Goal: Find specific page/section: Find specific page/section

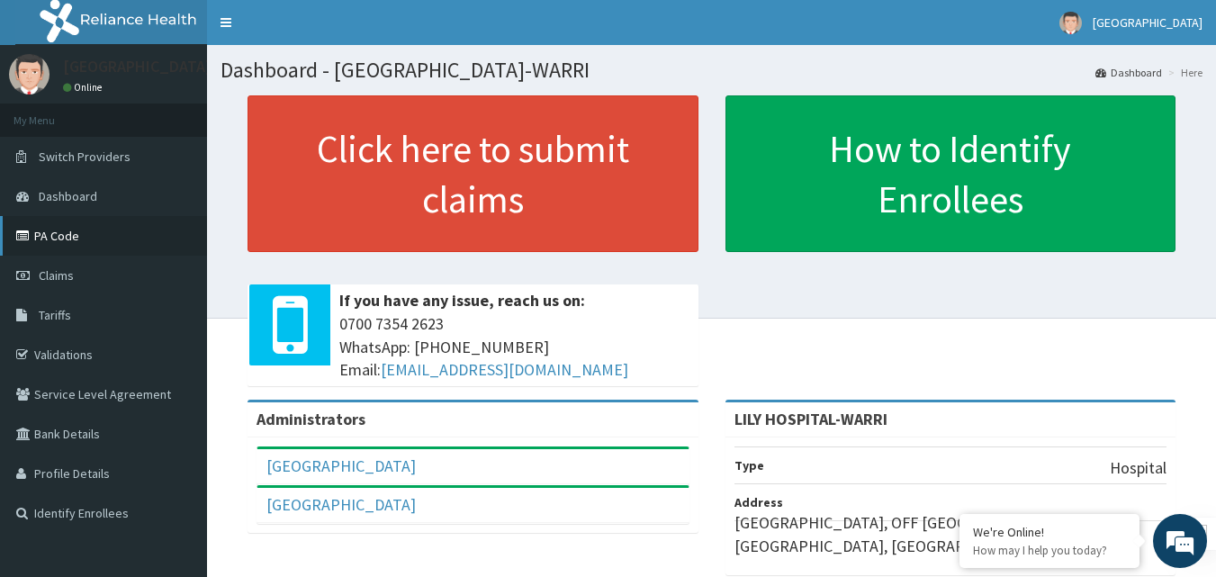
click at [62, 233] on link "PA Code" at bounding box center [103, 236] width 207 height 40
click at [68, 240] on link "PA Code" at bounding box center [103, 236] width 207 height 40
click at [110, 240] on link "PA Code" at bounding box center [103, 236] width 207 height 40
